Goal: Task Accomplishment & Management: Find specific page/section

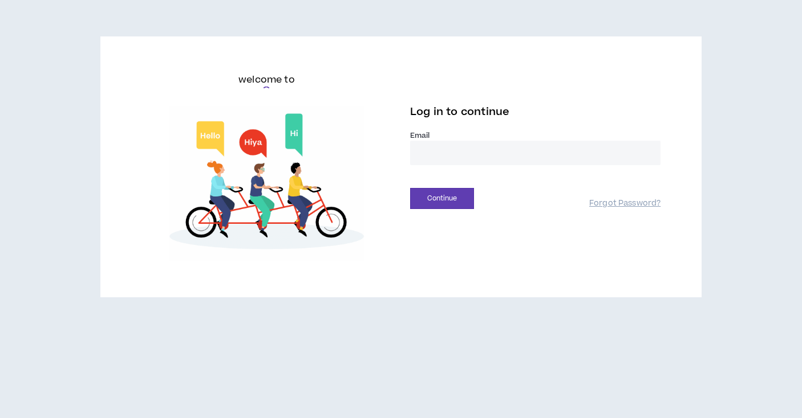
click at [453, 156] on input "email" at bounding box center [535, 153] width 250 height 25
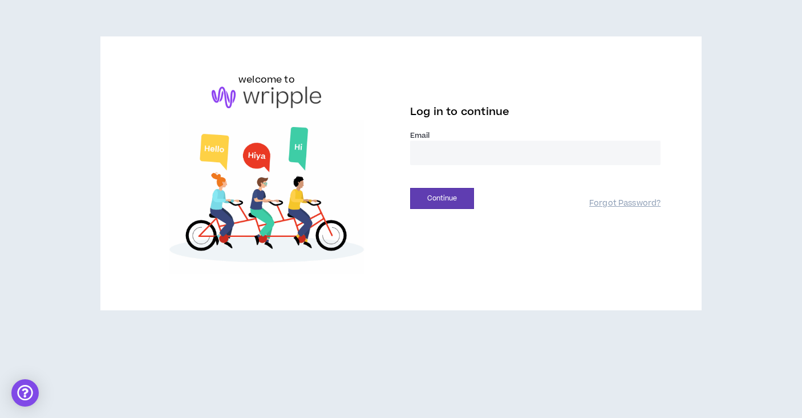
type input "**********"
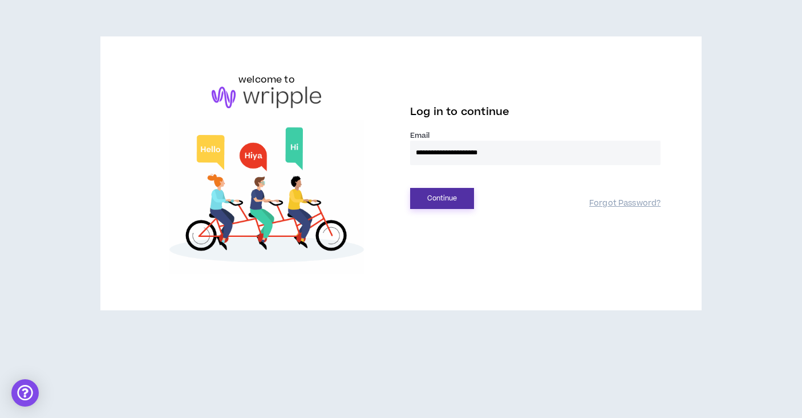
click at [462, 204] on button "Continue" at bounding box center [442, 198] width 64 height 21
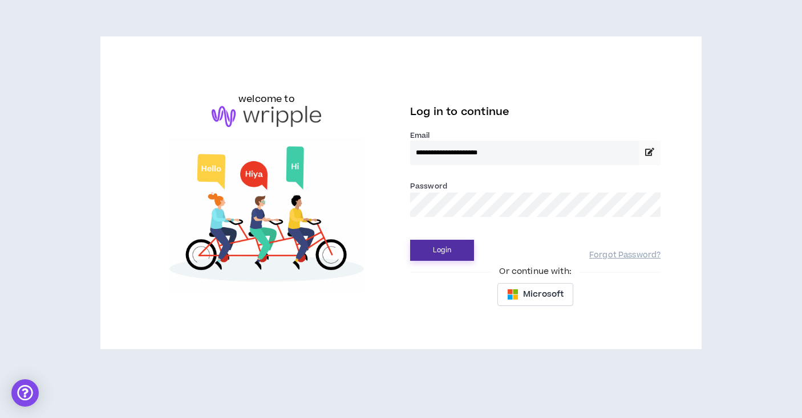
click at [465, 251] on button "Login" at bounding box center [442, 250] width 64 height 21
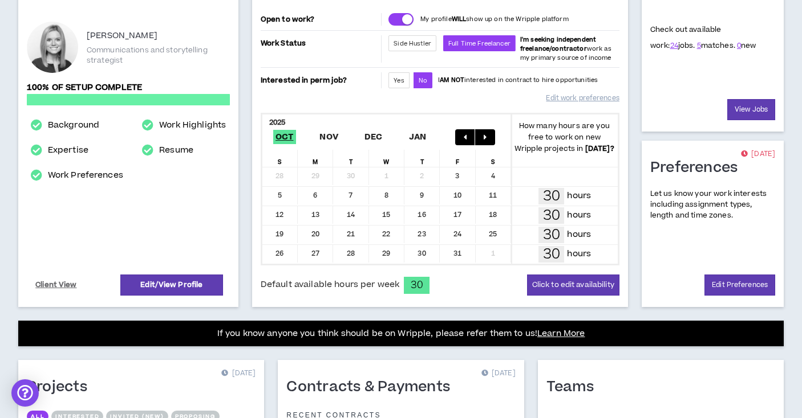
scroll to position [351, 0]
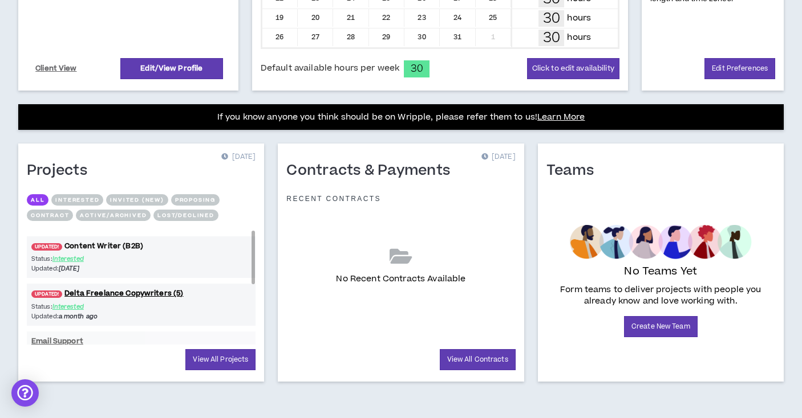
click at [80, 244] on link "UPDATED! Content Writer (B2B)" at bounding box center [141, 246] width 229 height 11
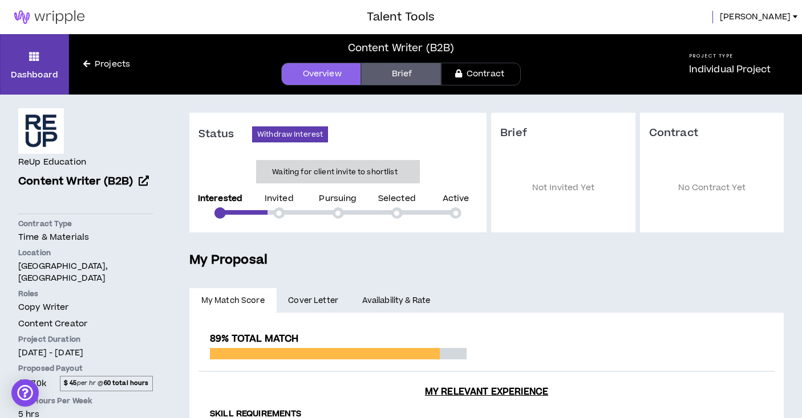
click at [48, 16] on img at bounding box center [49, 17] width 99 height 14
